Goal: Navigation & Orientation: Find specific page/section

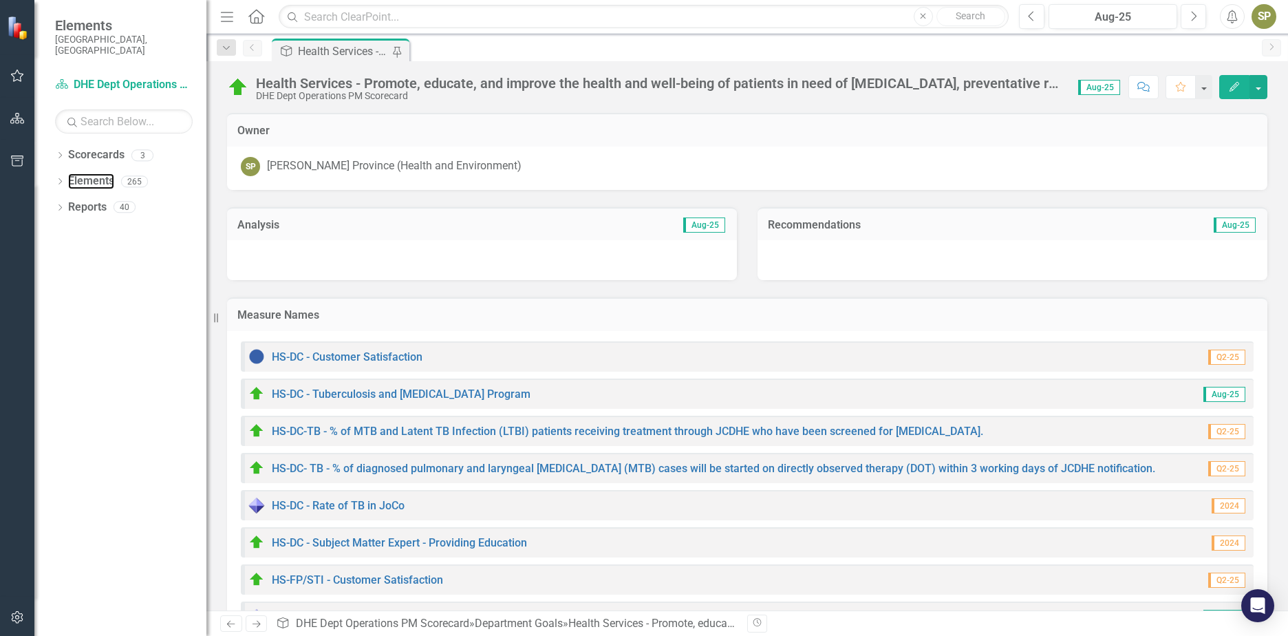
click at [86, 173] on link "Elements" at bounding box center [91, 181] width 46 height 16
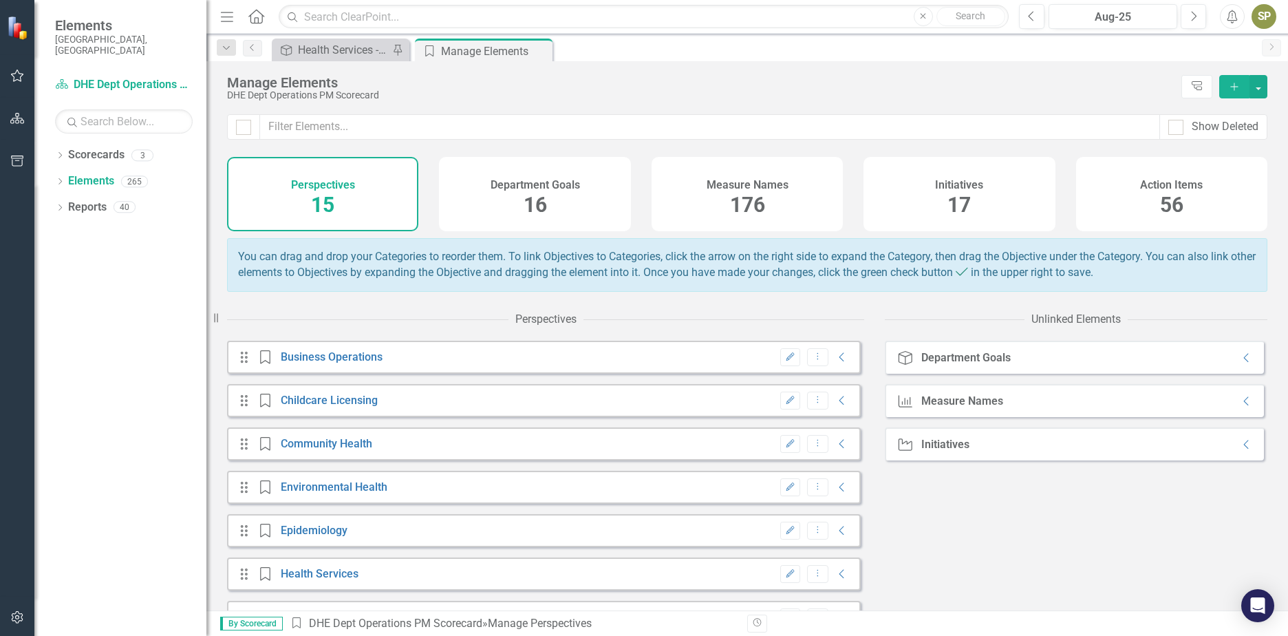
click at [103, 144] on div "Scorecards" at bounding box center [96, 155] width 56 height 23
click at [312, 450] on link "Community Health" at bounding box center [326, 443] width 91 height 13
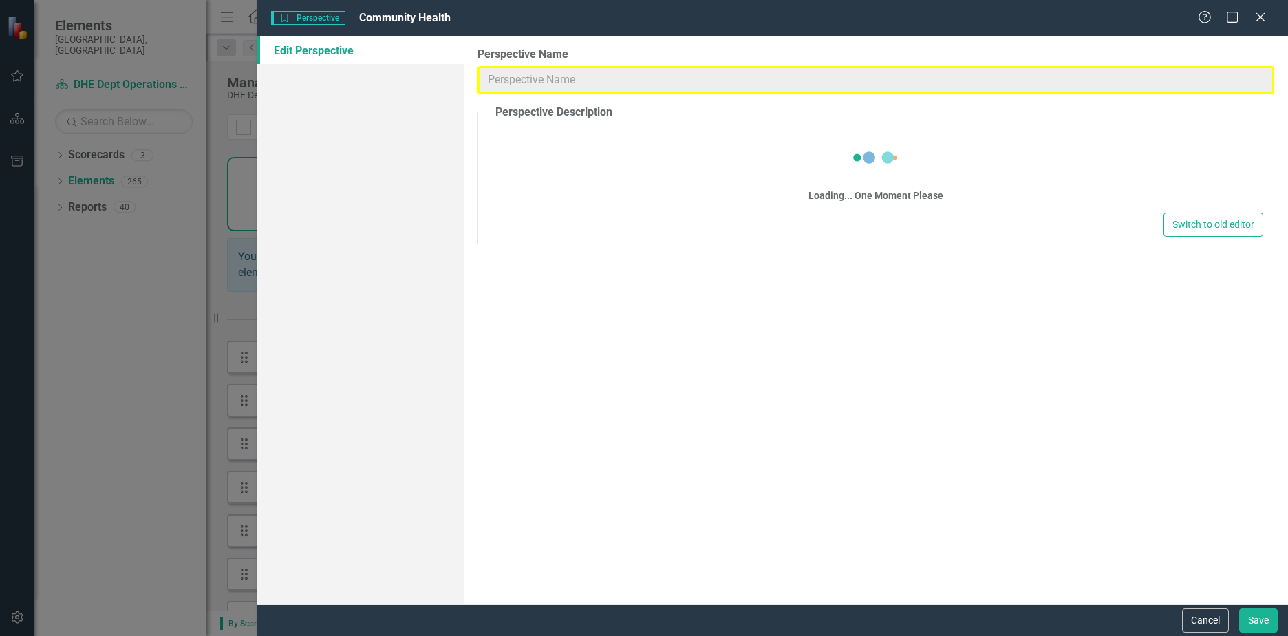
type input "Community Health"
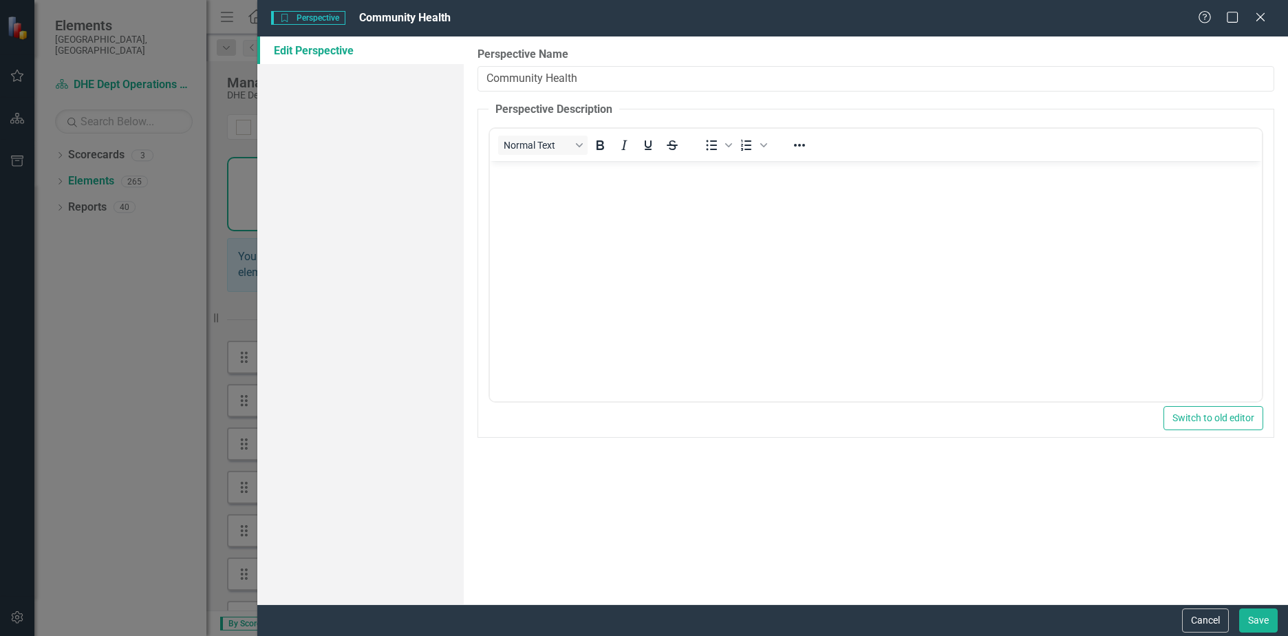
click at [1260, 19] on icon "Close" at bounding box center [1260, 17] width 14 height 11
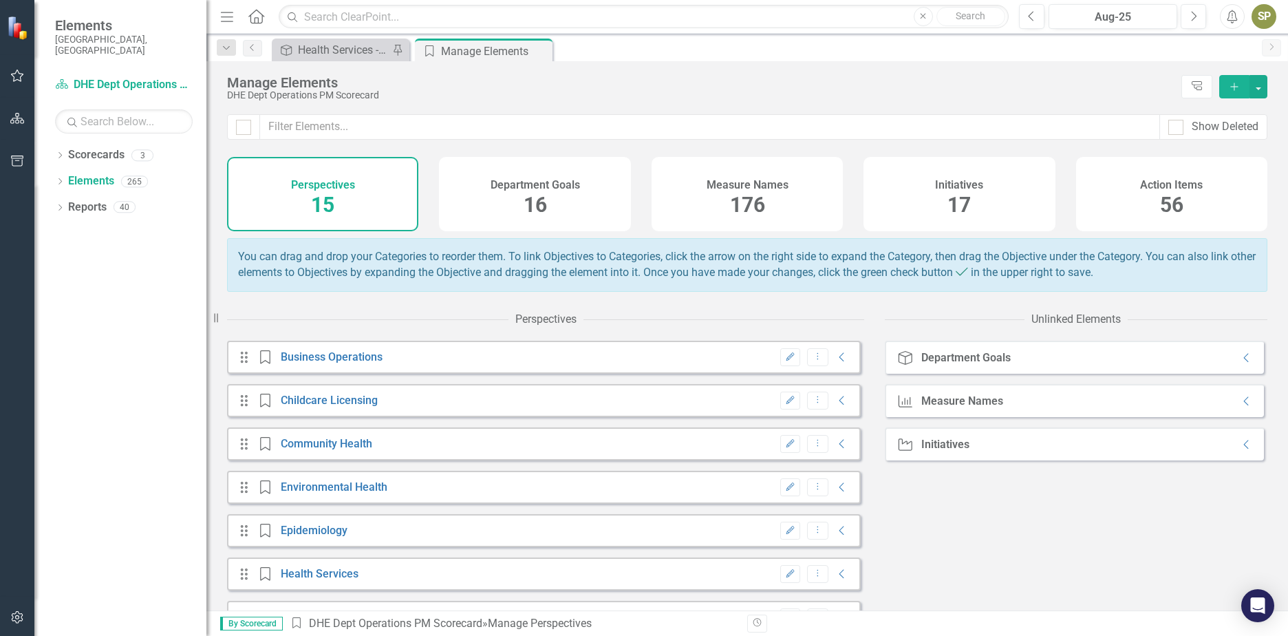
click at [96, 147] on link "Scorecards" at bounding box center [96, 155] width 56 height 16
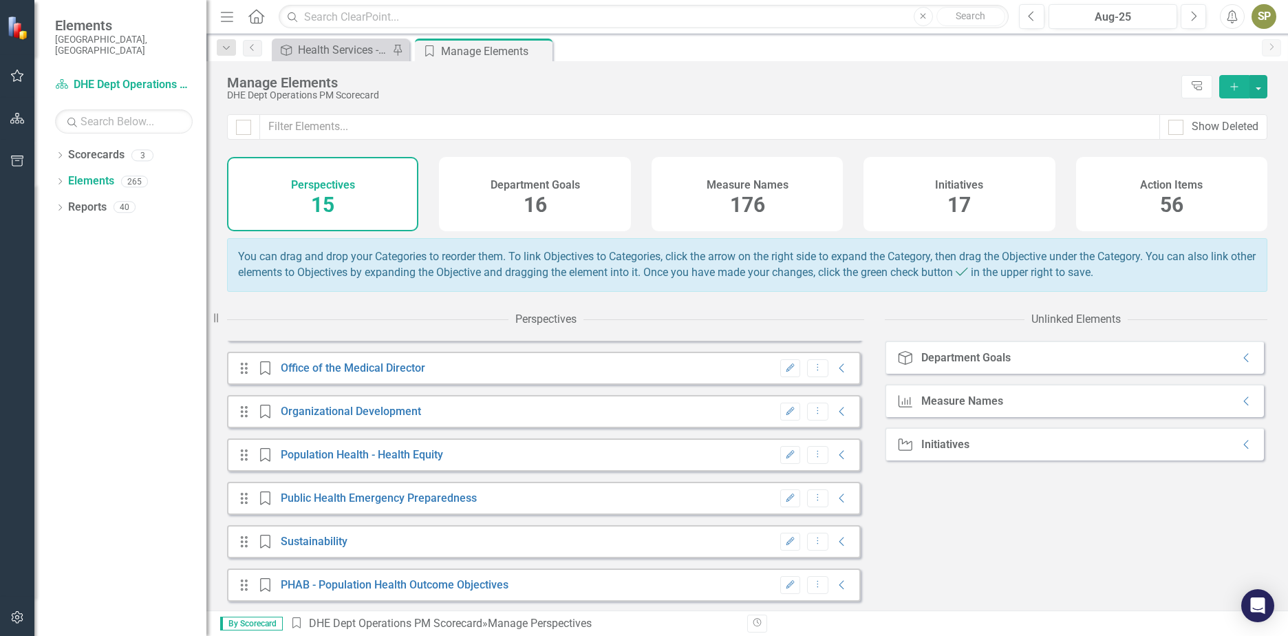
scroll to position [391, 0]
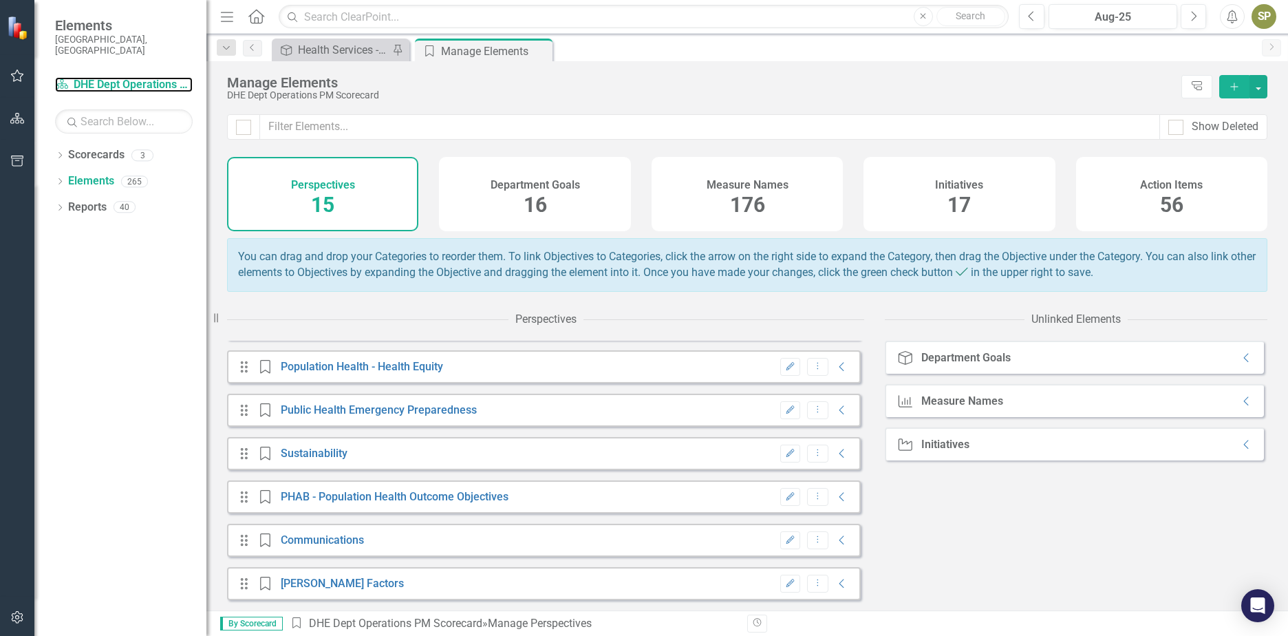
click at [105, 77] on link "Scorecard DHE Dept Operations PM Scorecard" at bounding box center [124, 85] width 138 height 16
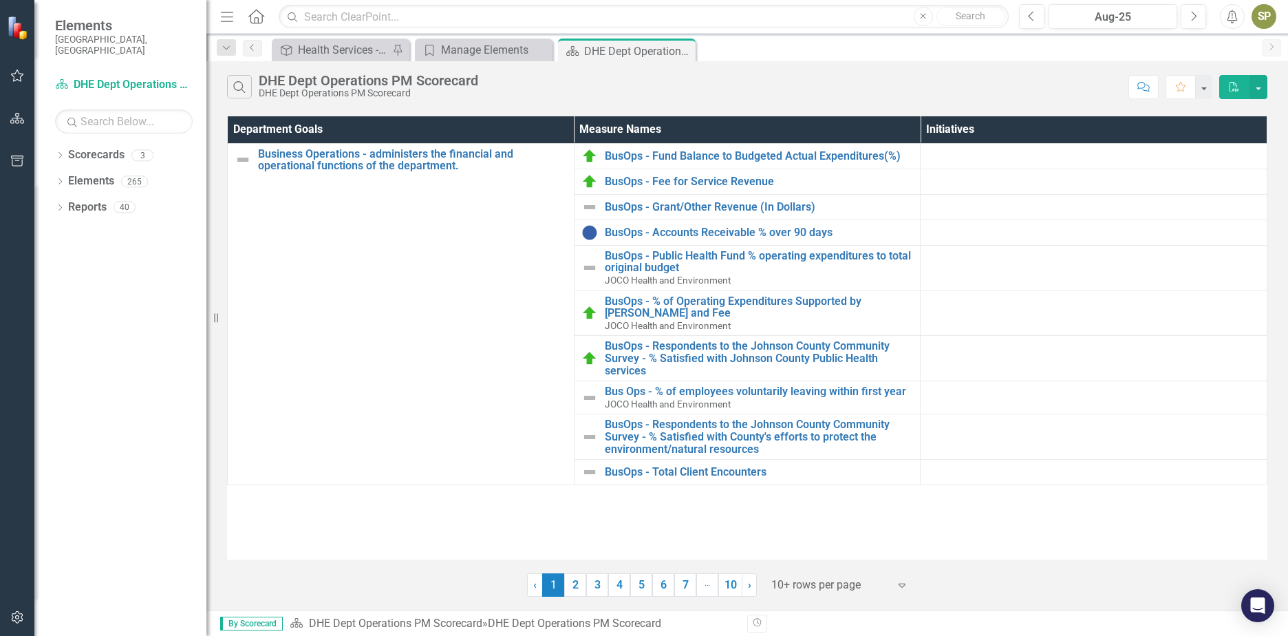
click at [574, 583] on link "2" at bounding box center [575, 584] width 22 height 23
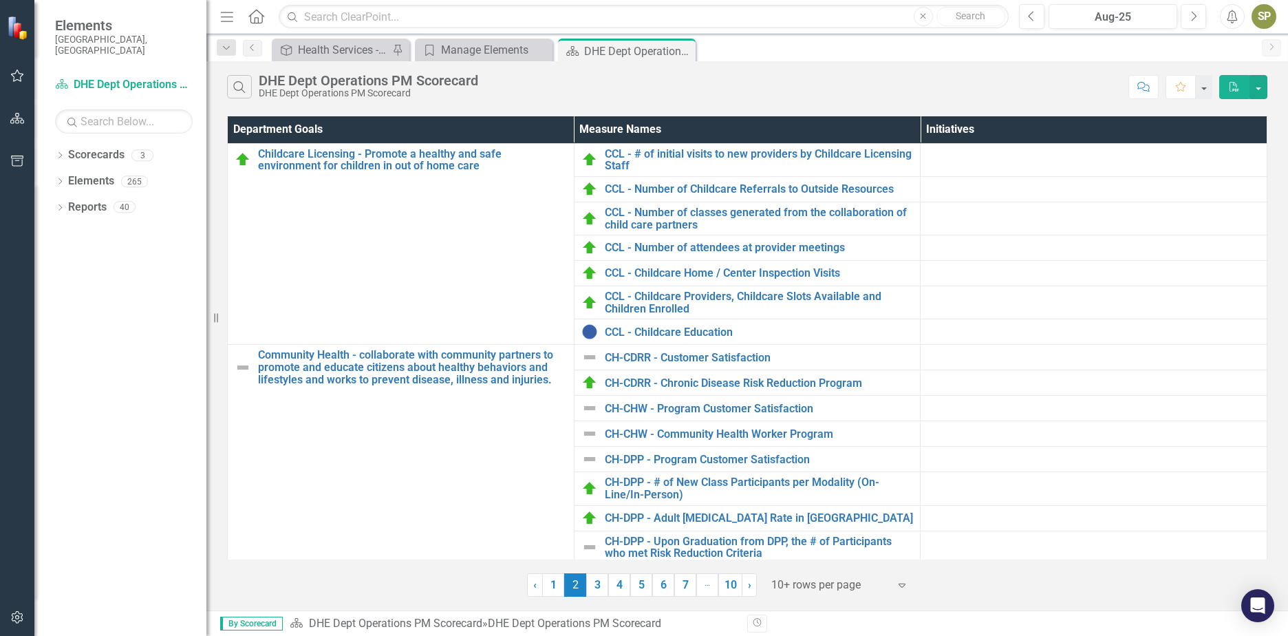
click at [678, 507] on td "CH-DPP - Adult [MEDICAL_DATA] Rate in [GEOGRAPHIC_DATA] Edit Edit Measure Name …" at bounding box center [747, 517] width 347 height 25
click at [779, 435] on link "CH-CHW - Community Health Worker Program" at bounding box center [759, 434] width 309 height 12
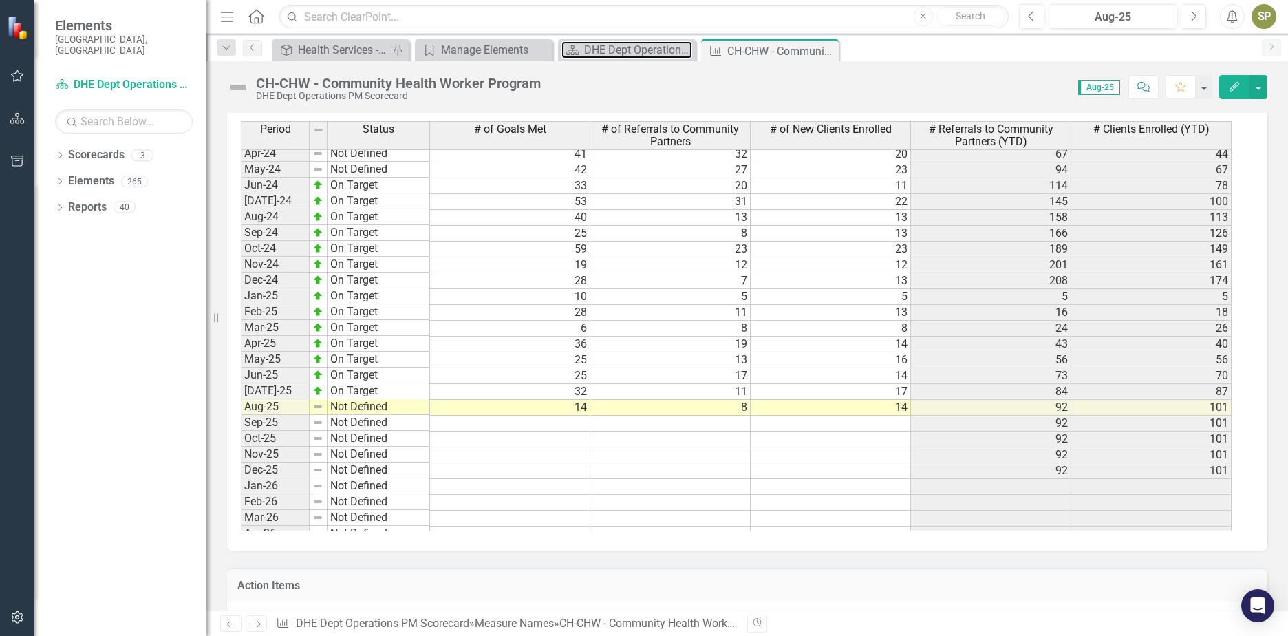
click at [607, 54] on div "DHE Dept Operations PM Scorecard" at bounding box center [638, 49] width 108 height 17
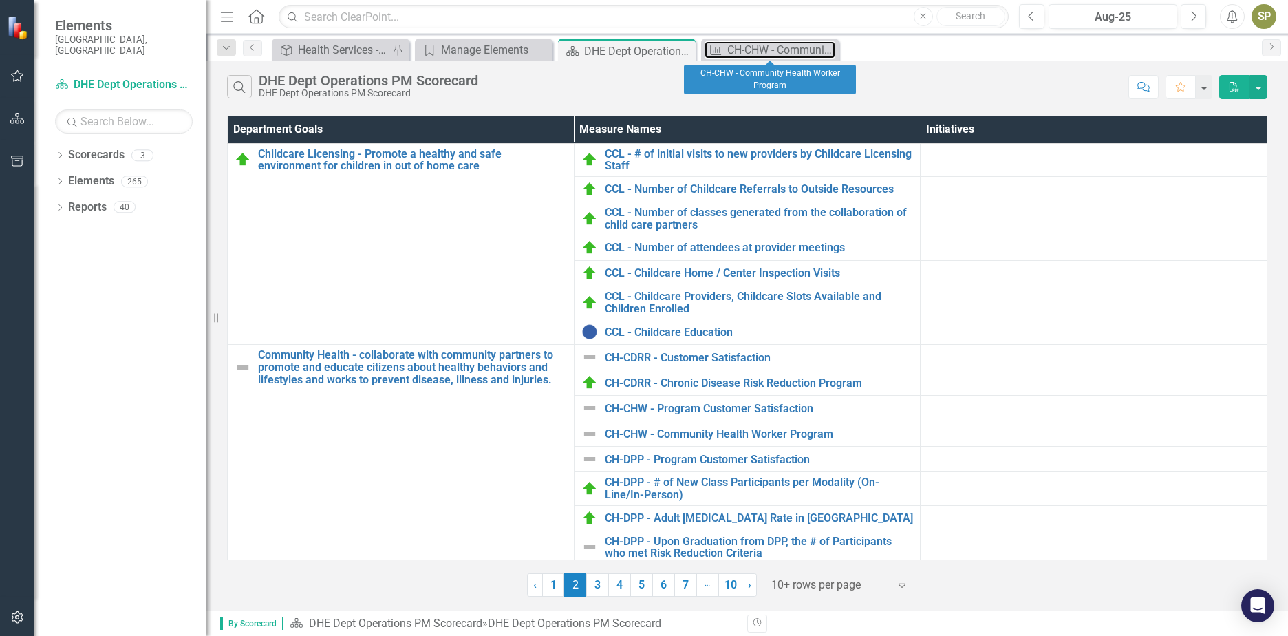
click at [771, 57] on div "CH-CHW - Community Health Worker Program" at bounding box center [781, 49] width 108 height 17
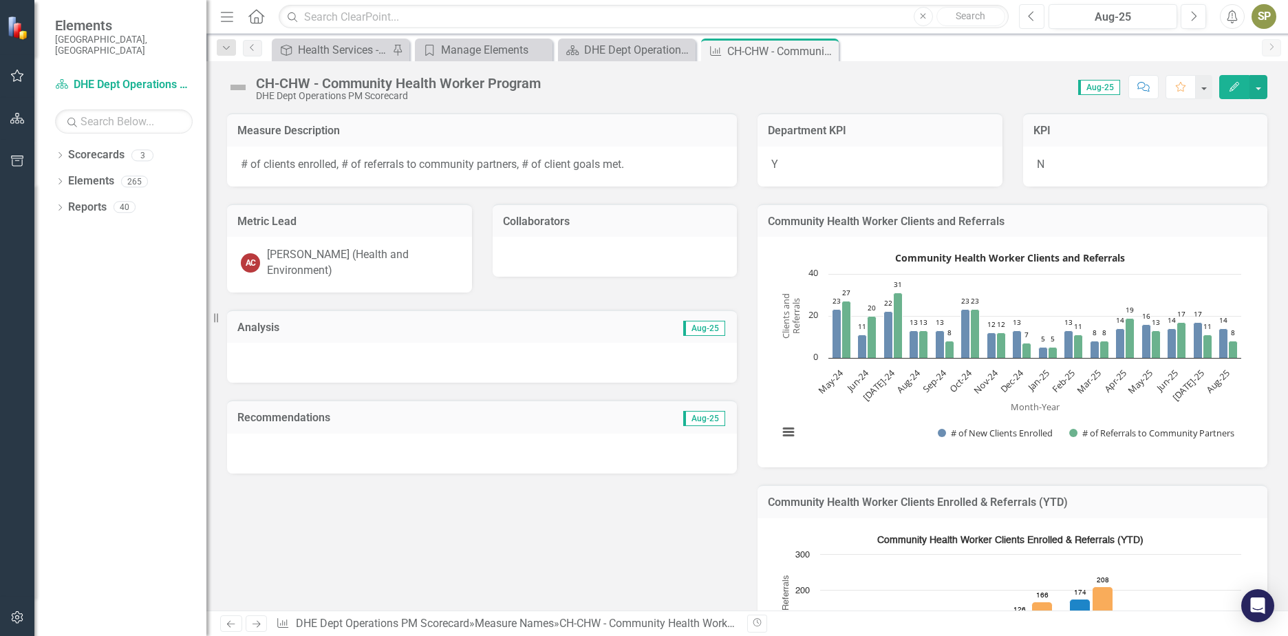
click at [1028, 19] on icon "Previous" at bounding box center [1032, 16] width 8 height 12
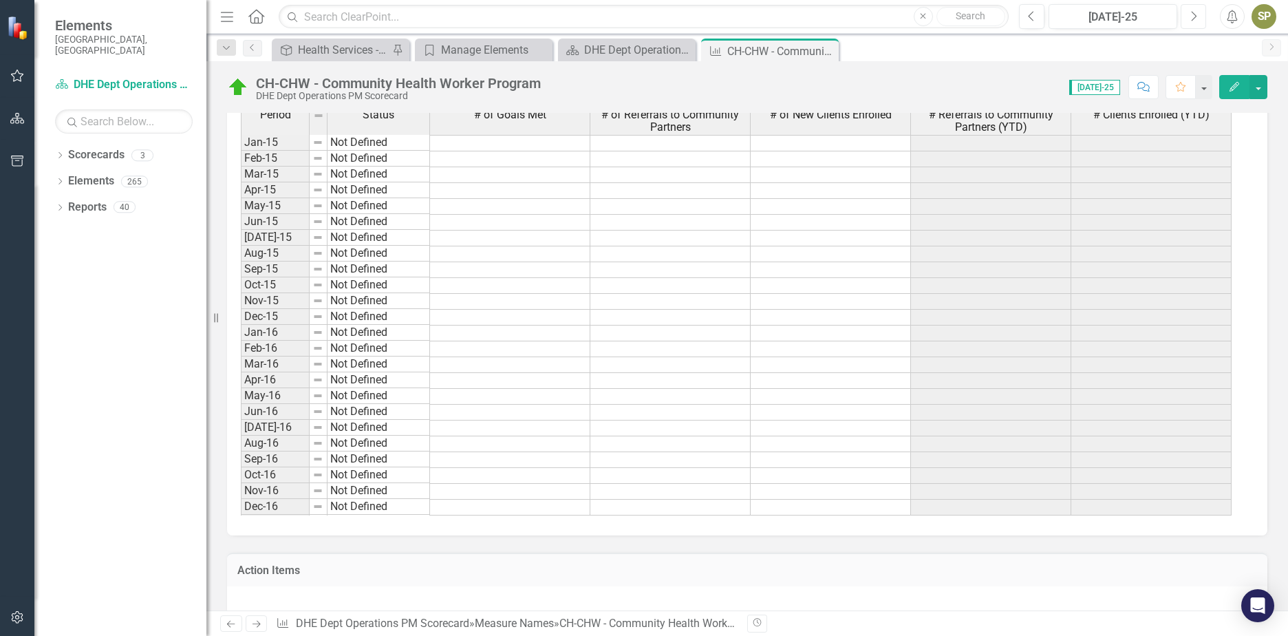
click at [1197, 23] on button "Next" at bounding box center [1193, 16] width 25 height 25
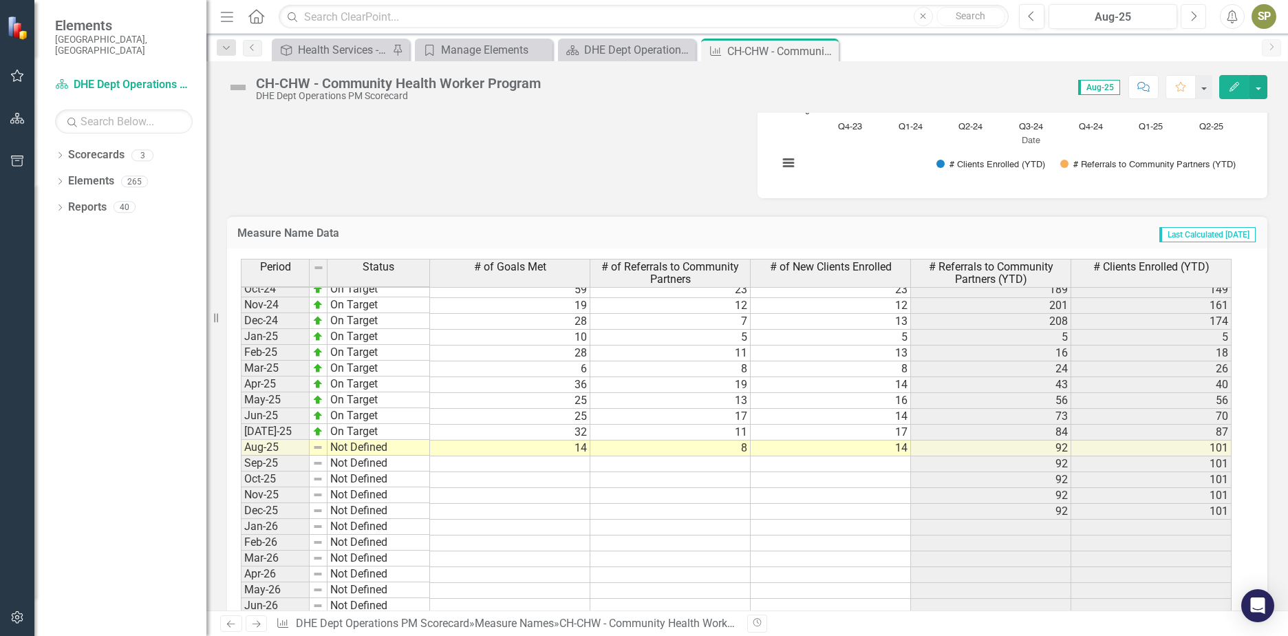
scroll to position [1808, 0]
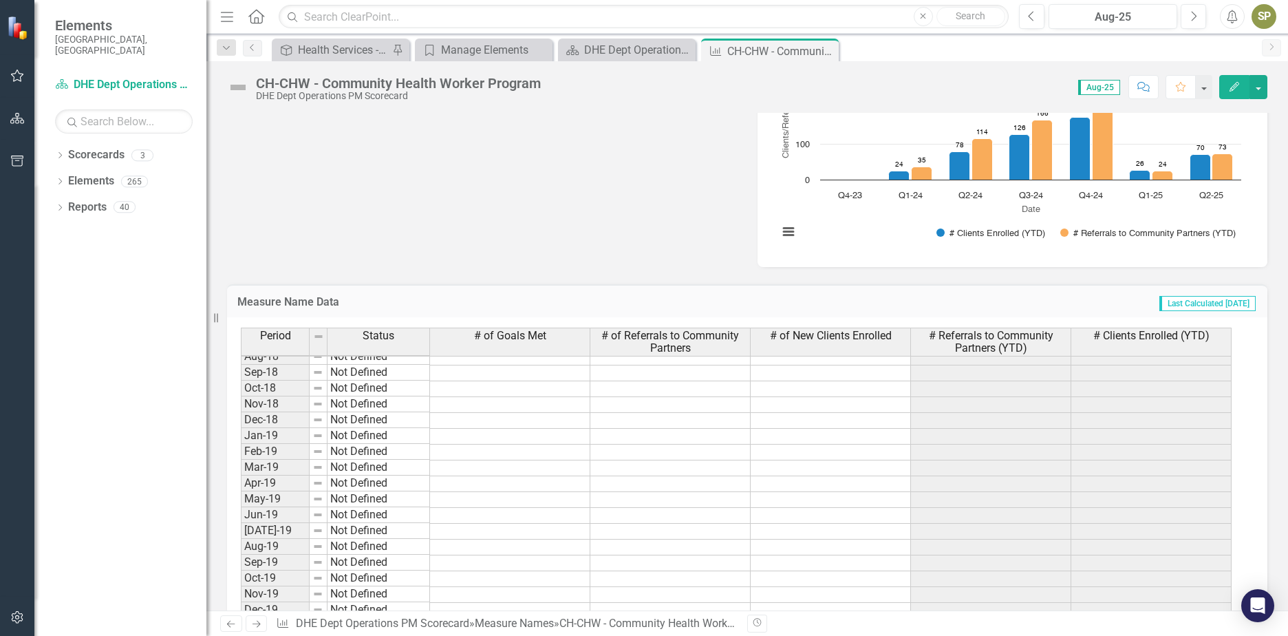
click at [0, 0] on icon "Close" at bounding box center [0, 0] width 0 height 0
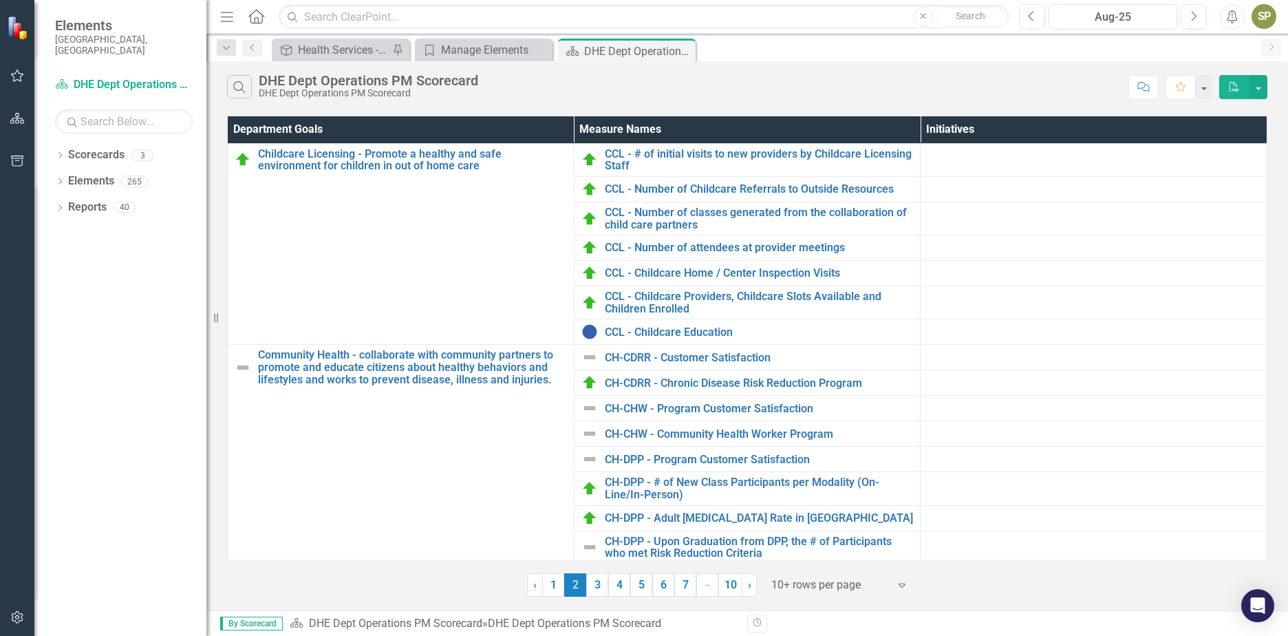
click at [0, 0] on icon at bounding box center [0, 0] width 0 height 0
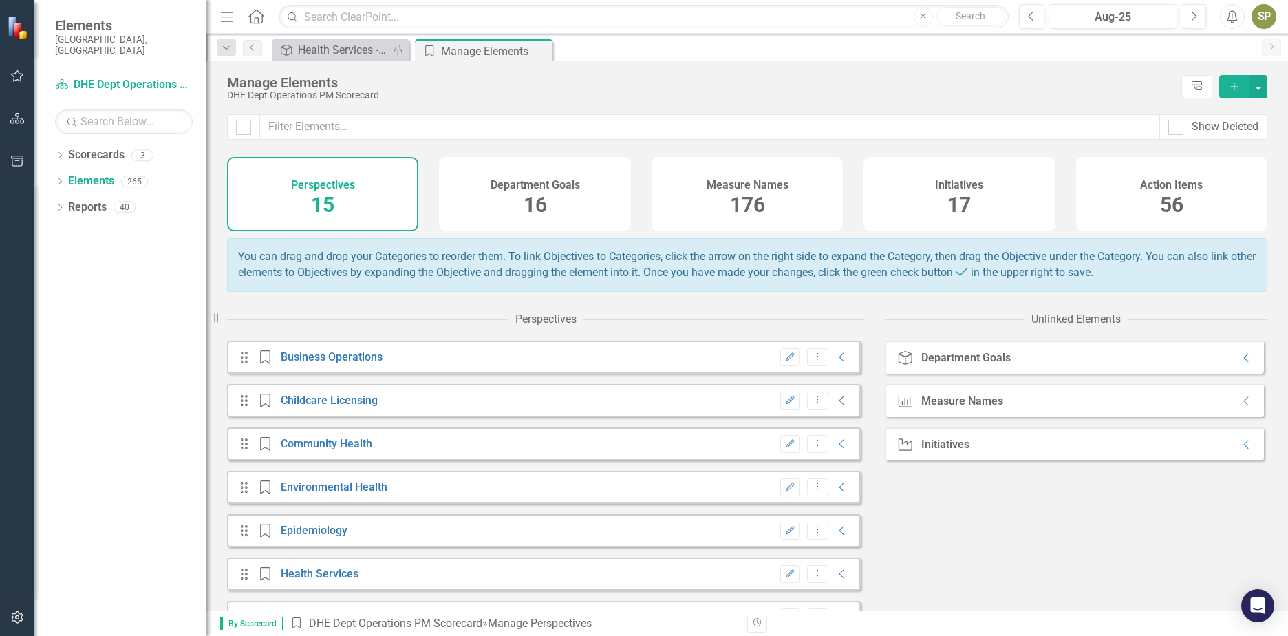
click at [0, 0] on icon "Close" at bounding box center [0, 0] width 0 height 0
